Goal: Task Accomplishment & Management: Use online tool/utility

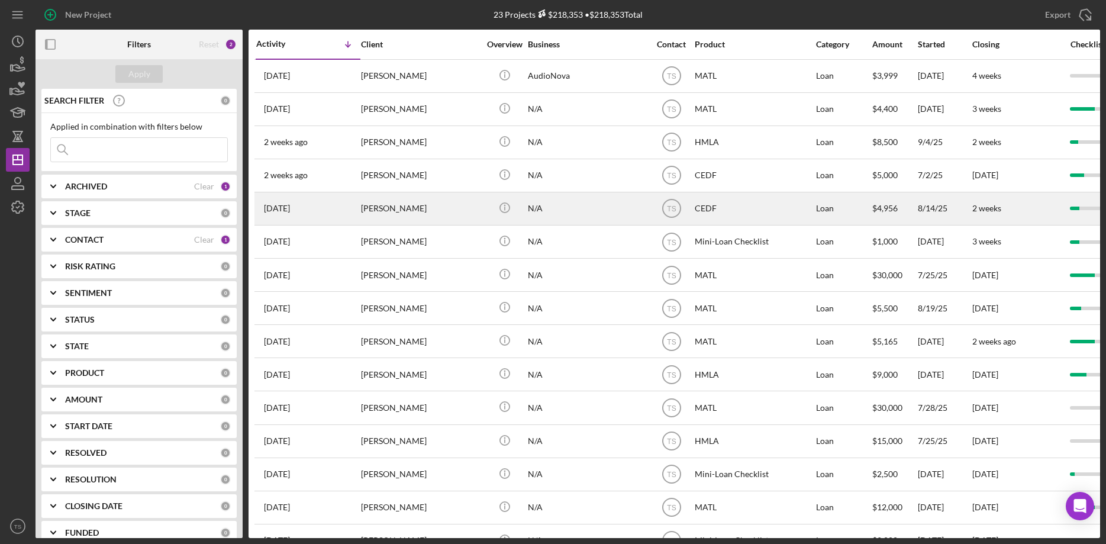
click at [311, 199] on div "[DATE] [PERSON_NAME]" at bounding box center [308, 208] width 104 height 31
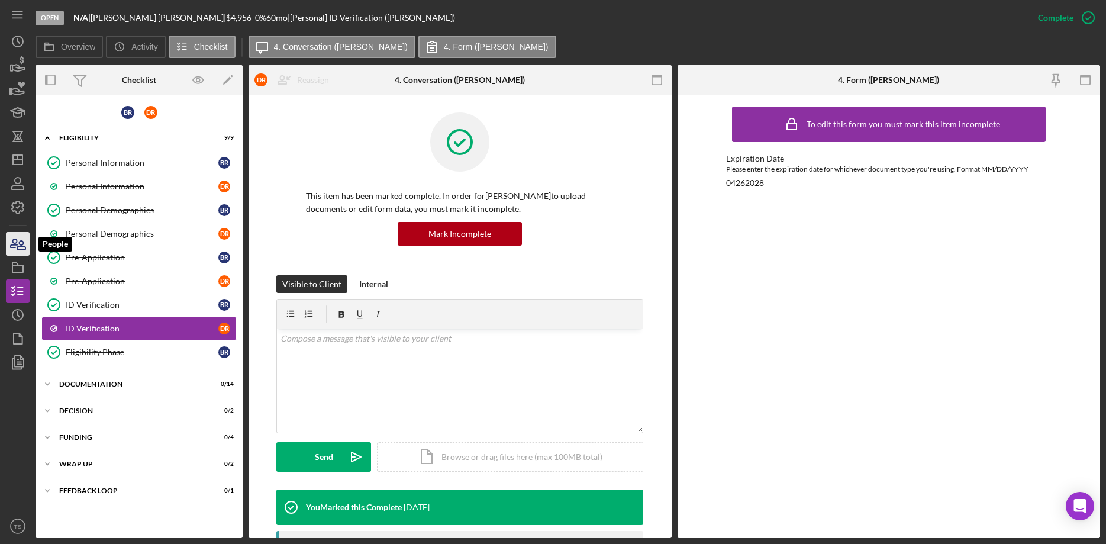
click at [18, 237] on icon "button" at bounding box center [18, 244] width 30 height 30
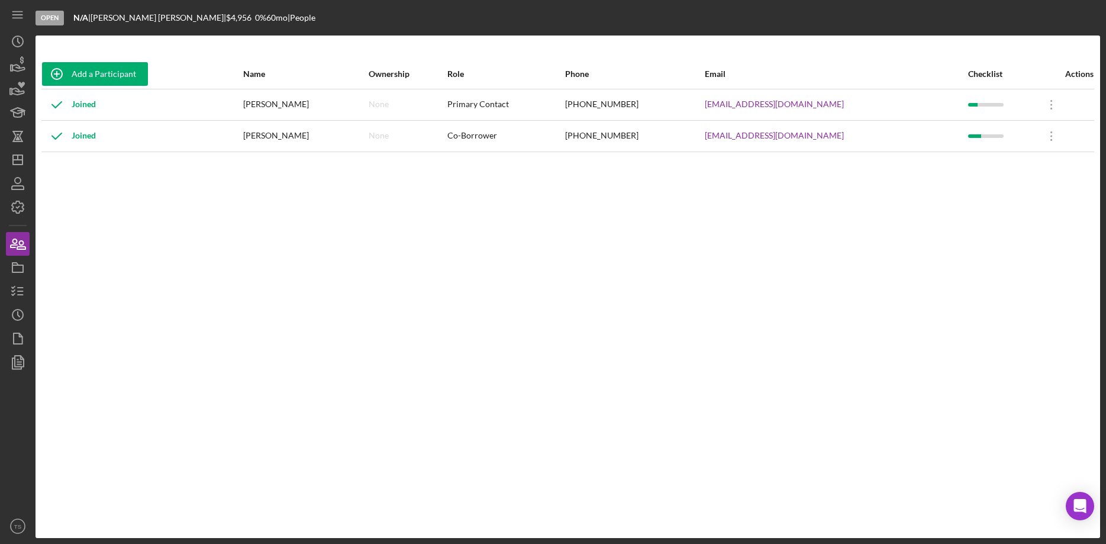
click at [907, 22] on div "Open N/A | [PERSON_NAME] | $4,956 $4,956 0 % 60 mo | People" at bounding box center [568, 18] width 1065 height 36
click at [23, 294] on icon "button" at bounding box center [18, 291] width 30 height 30
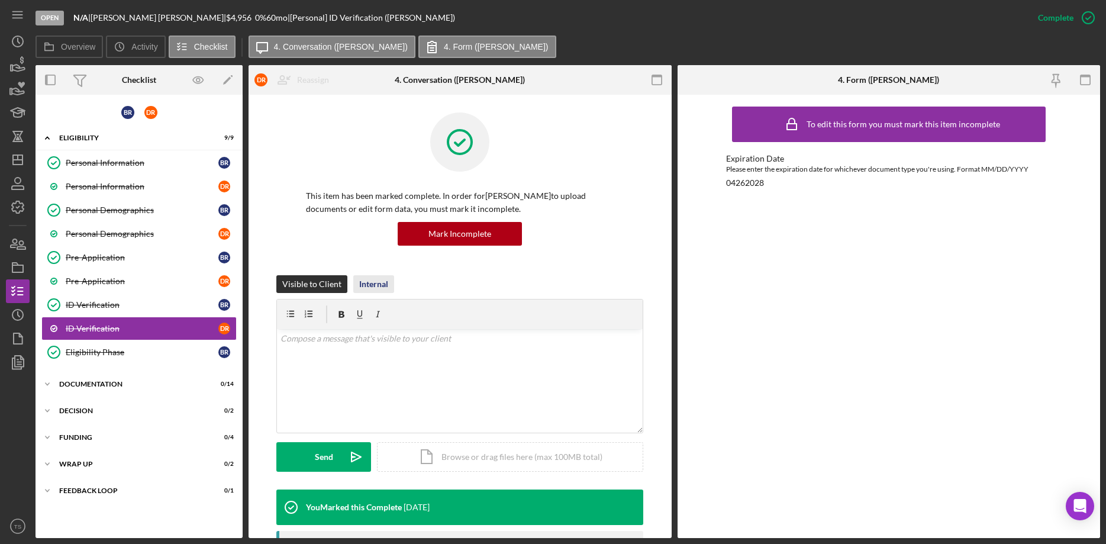
click at [359, 281] on div "Internal" at bounding box center [373, 284] width 29 height 18
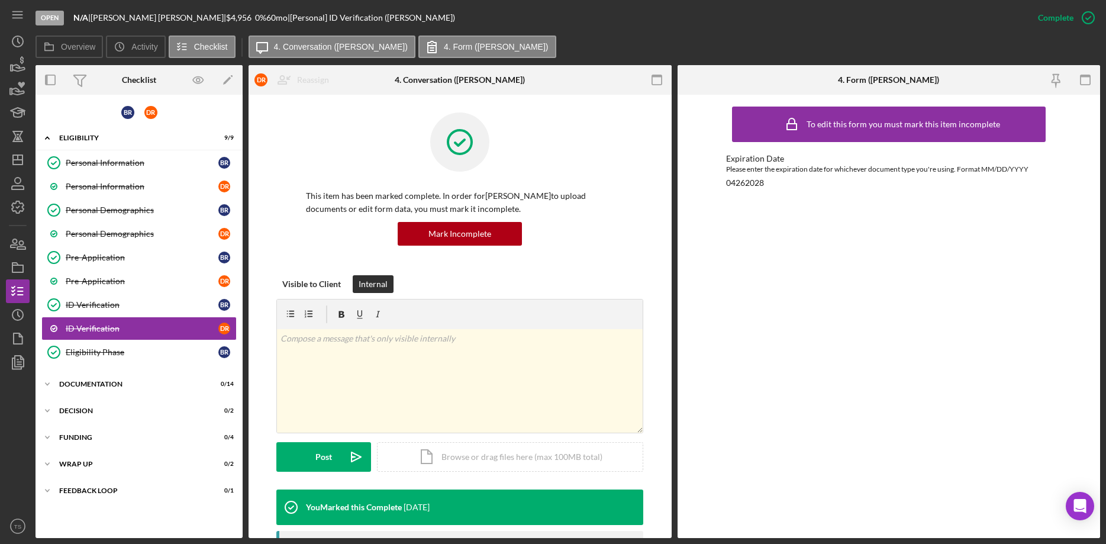
click at [273, 209] on div "This item has been marked complete. In order for [PERSON_NAME] to upload docume…" at bounding box center [460, 193] width 388 height 163
click at [74, 388] on div "Icon/Expander DOCUMENTATION 0 / 14" at bounding box center [139, 384] width 207 height 24
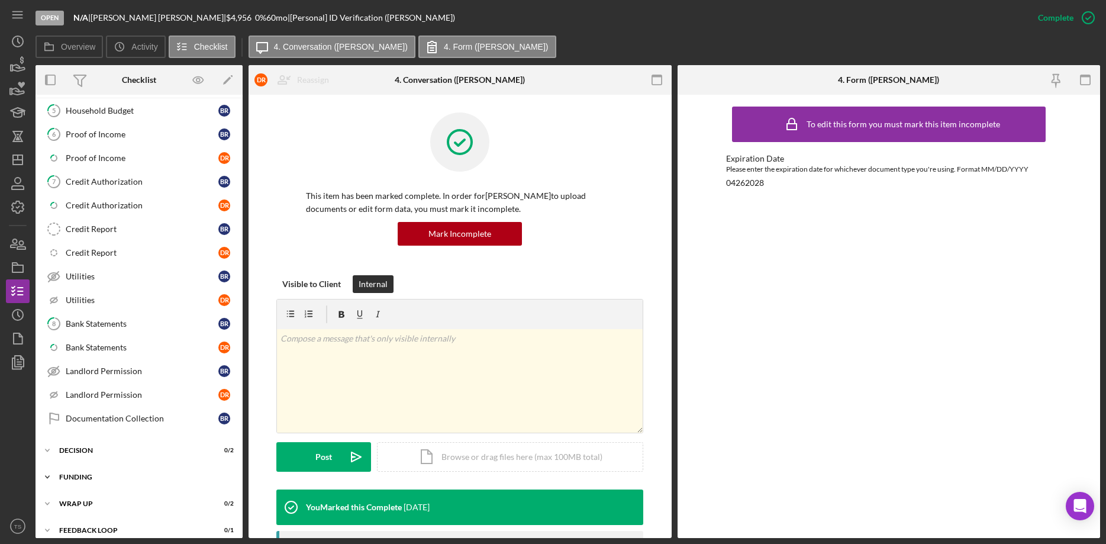
scroll to position [302, 0]
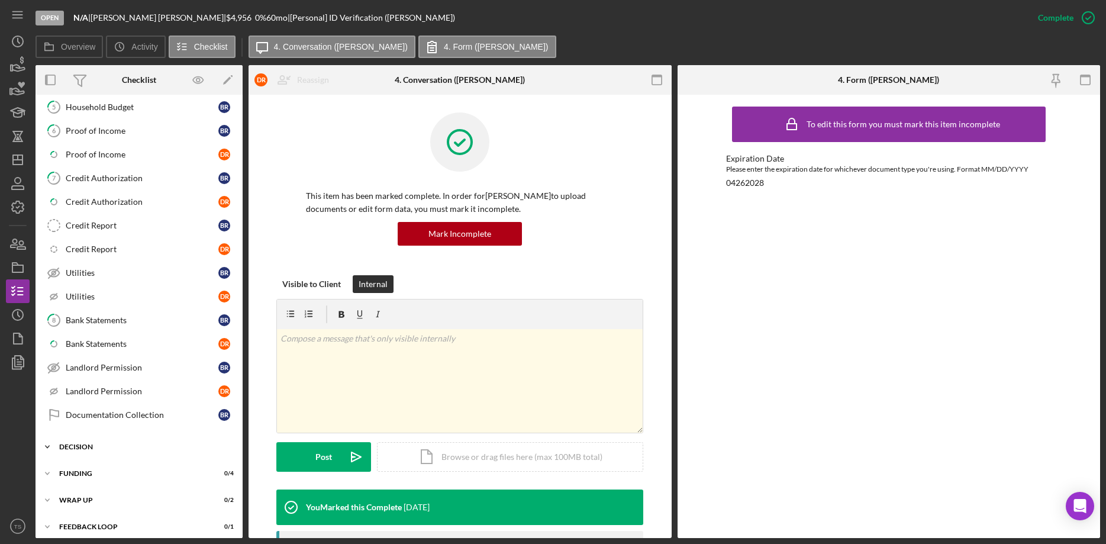
click at [75, 446] on div "DECISION" at bounding box center [143, 446] width 169 height 7
